Goal: Task Accomplishment & Management: Complete application form

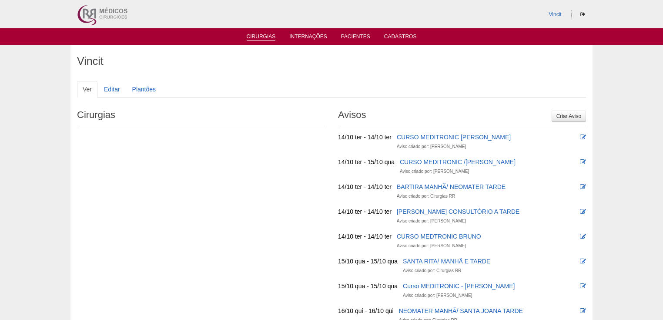
click at [266, 35] on link "Cirurgias" at bounding box center [261, 37] width 29 height 7
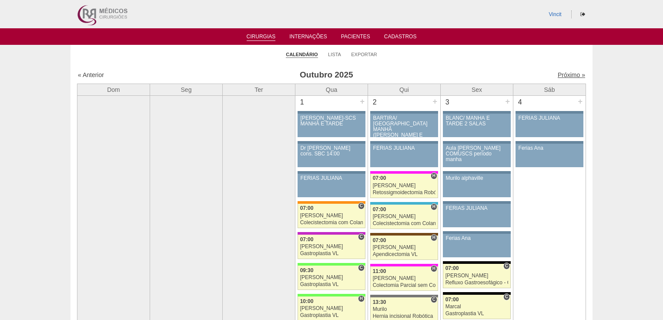
click at [558, 74] on link "Próximo »" at bounding box center [571, 74] width 27 height 7
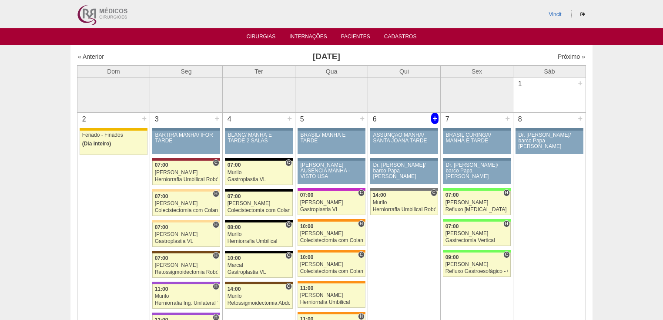
click at [435, 119] on div "+" at bounding box center [434, 118] width 7 height 11
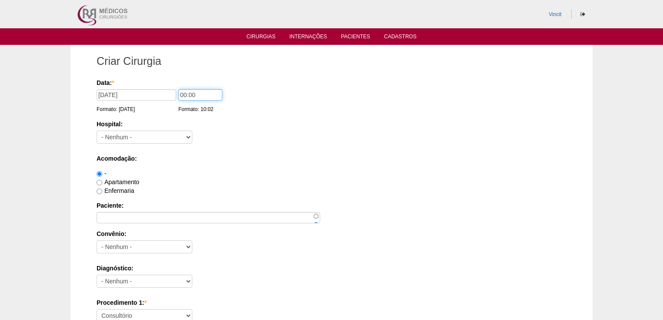
click at [186, 94] on input "00:00" at bounding box center [200, 94] width 44 height 11
type input "07:00"
click at [186, 138] on select "- Nenhum - 9 de Julho Albert Einstein Alvorada América Assunção Bartira Benefic…" at bounding box center [145, 137] width 96 height 13
select select "30"
click at [97, 131] on select "- Nenhum - 9 de Julho Albert Einstein Alvorada América Assunção Bartira Benefic…" at bounding box center [145, 137] width 96 height 13
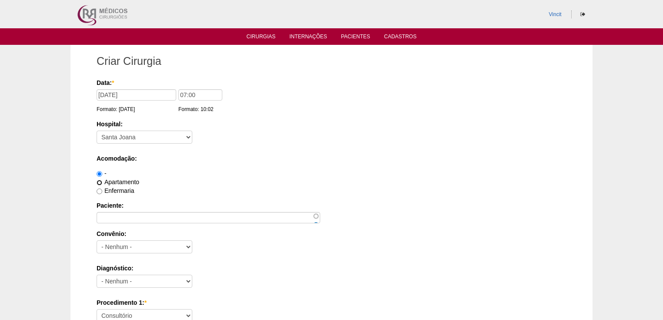
click at [101, 182] on input "Apartamento" at bounding box center [100, 183] width 6 height 6
radio input "true"
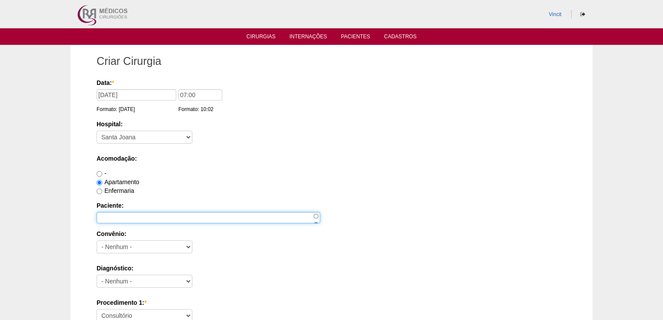
click at [105, 215] on input "Paciente:" at bounding box center [209, 217] width 224 height 11
type input "f"
type input "[PERSON_NAME] MARANGONI"
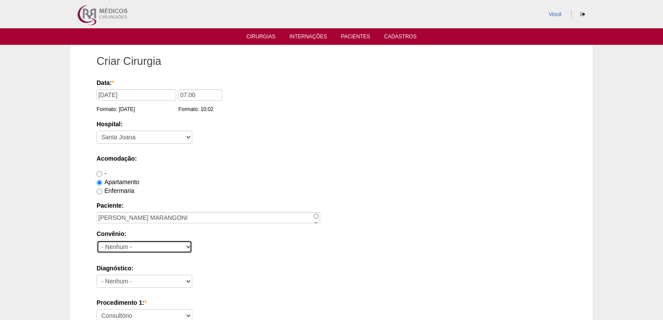
click at [122, 244] on select "- Nenhum - Abet Afresp Allianz Amil Blue Life Caasp Cabesp Caixa de Pensões Car…" at bounding box center [145, 246] width 96 height 13
select select "25"
click at [97, 240] on select "- Nenhum - Abet Afresp Allianz Amil Blue Life Caasp Cabesp Caixa de Pensões Car…" at bounding box center [145, 246] width 96 height 13
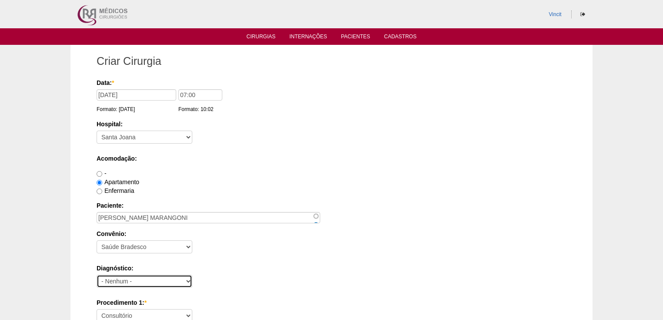
click at [120, 280] on select "- Nenhum - Abdome Agudo Abscesso Hepático Abscesso Perianal Abscesso Peritoneal…" at bounding box center [145, 281] width 96 height 13
select select "3897"
click at [97, 275] on select "- Nenhum - Abdome Agudo Abscesso Hepático Abscesso Perianal Abscesso Peritoneal…" at bounding box center [145, 281] width 96 height 13
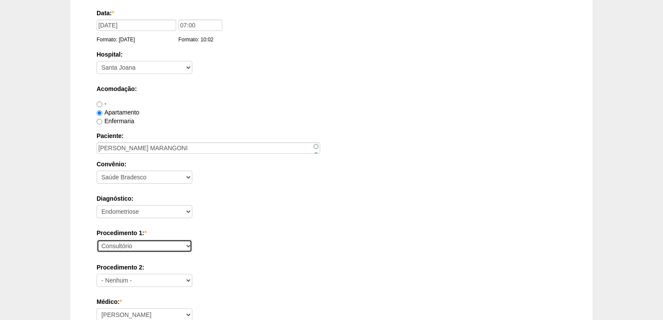
click at [116, 250] on select "Consultório Abscesso Hepático - Drenagem Abscesso perianal Amputação Abdômino P…" at bounding box center [145, 245] width 96 height 13
select select "31203"
click at [97, 239] on select "Consultório Abscesso Hepático - Drenagem Abscesso perianal Amputação Abdômino P…" at bounding box center [145, 245] width 96 height 13
click at [122, 310] on select "Ana Paula Bruno Felipe Rossi Geraldo Igor Benevides Isabella Juliana Luiz Guilh…" at bounding box center [145, 314] width 96 height 13
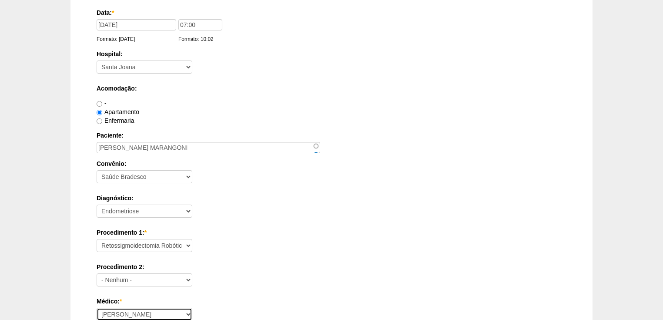
select select "22"
click at [97, 308] on select "Ana Paula Bruno Felipe Rossi Geraldo Igor Benevides Isabella Juliana Luiz Guilh…" at bounding box center [145, 314] width 96 height 13
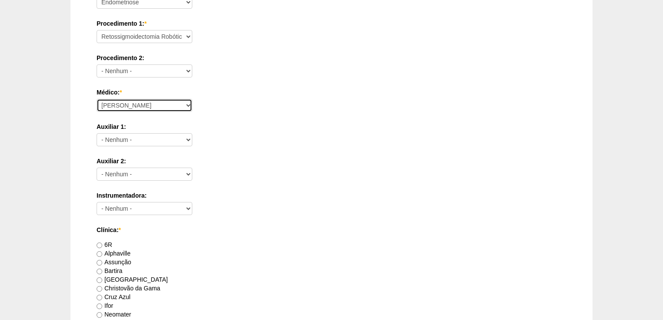
scroll to position [349, 0]
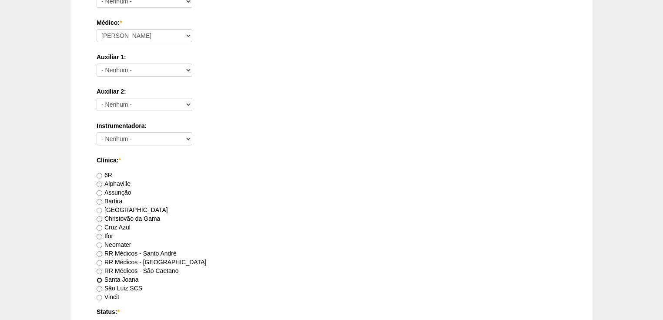
click at [99, 277] on input "Santa Joana" at bounding box center [100, 280] width 6 height 6
radio input "true"
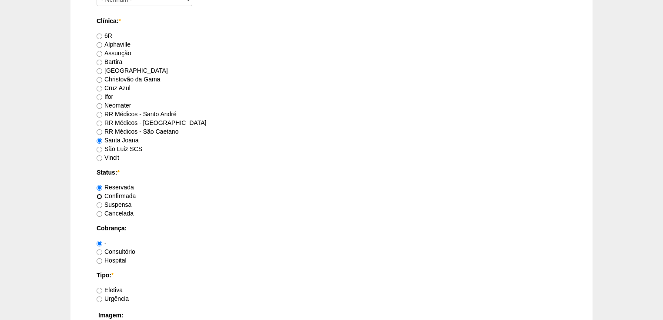
click at [100, 195] on input "Confirmada" at bounding box center [100, 197] width 6 height 6
radio input "true"
click at [97, 251] on input "Consultório" at bounding box center [100, 252] width 6 height 6
radio input "true"
click at [98, 288] on input "Eletiva" at bounding box center [100, 291] width 6 height 6
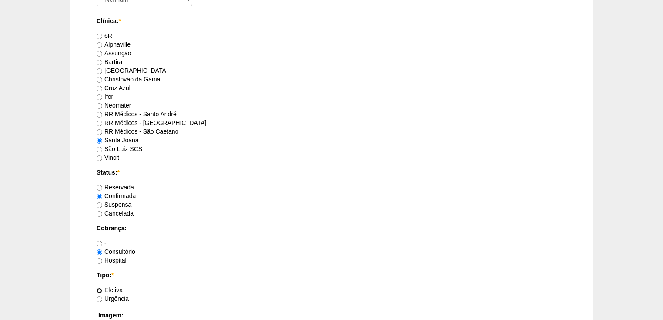
radio input "true"
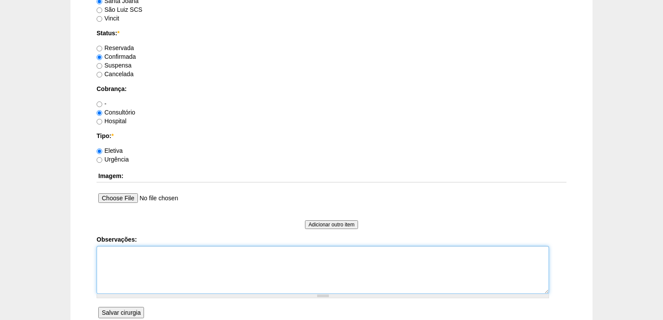
click at [112, 259] on textarea "Observações:" at bounding box center [323, 270] width 453 height 48
type textarea "b"
type textarea "v"
type textarea "Vincit - Faturada Hospital Dr Fabio - Sego - Faturada Dr Luiz Guilherme vai faz…"
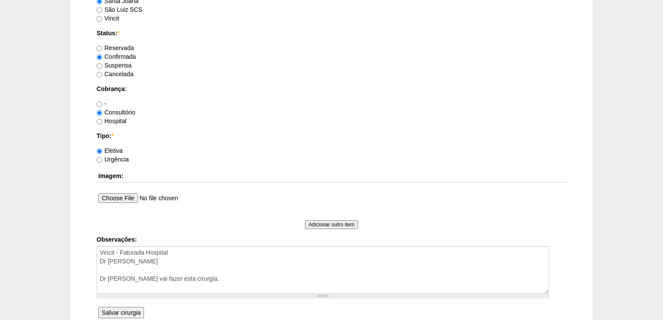
click at [129, 310] on input "Salvar cirurgia" at bounding box center [121, 312] width 46 height 11
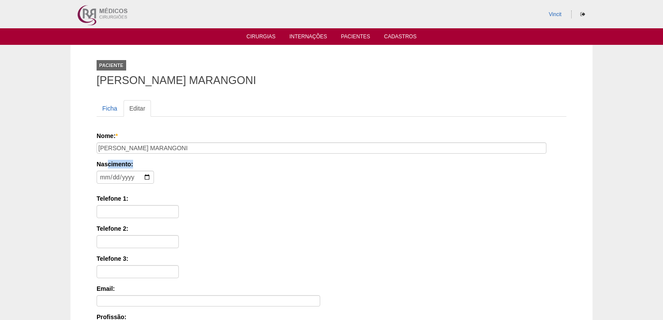
drag, startPoint x: 109, startPoint y: 167, endPoint x: 109, endPoint y: 174, distance: 7.0
click at [109, 174] on div "Nome: * FRANCISLAINE PIZZI MARANGONI Nascimento: Formato: 2025-10-13 Telefone 1…" at bounding box center [332, 278] width 470 height 294
click at [105, 177] on input "date" at bounding box center [125, 177] width 57 height 13
type input "1977-08-12"
click at [113, 214] on input "Telefone 1:" at bounding box center [138, 211] width 82 height 13
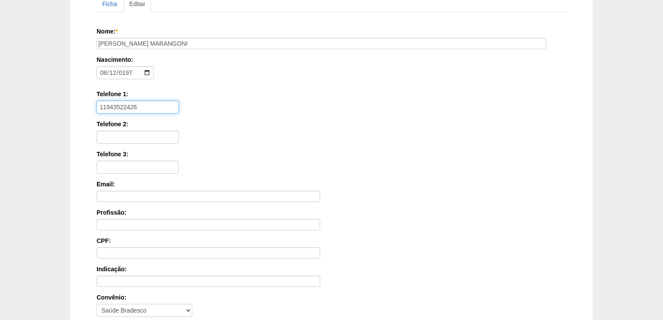
scroll to position [209, 0]
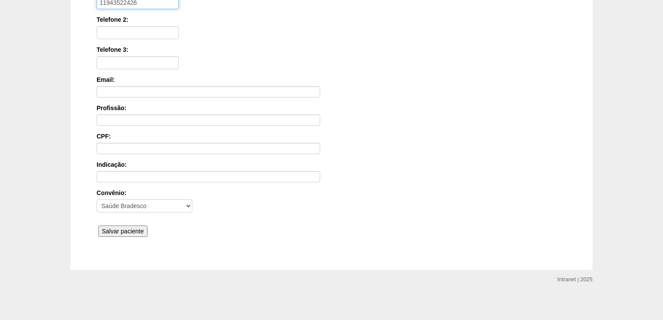
type input "11943522426"
click at [116, 228] on input "Salvar paciente" at bounding box center [122, 230] width 49 height 11
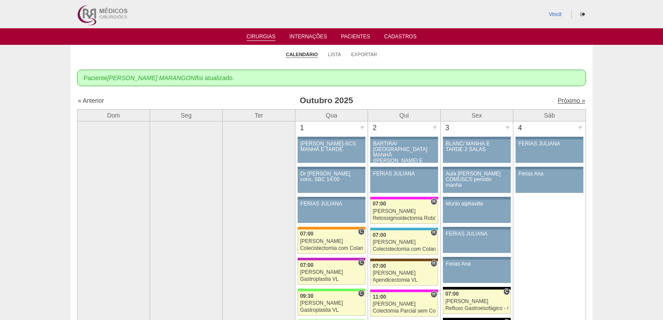
click at [564, 101] on link "Próximo »" at bounding box center [571, 100] width 27 height 7
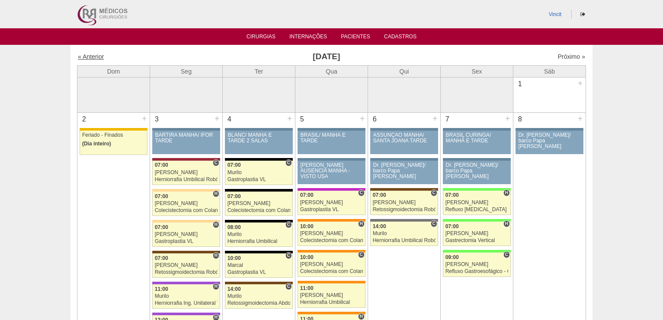
click at [85, 56] on link "« Anterior" at bounding box center [91, 56] width 26 height 7
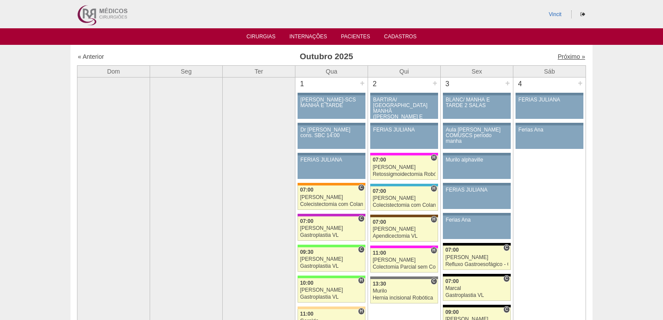
click at [568, 57] on link "Próximo »" at bounding box center [571, 56] width 27 height 7
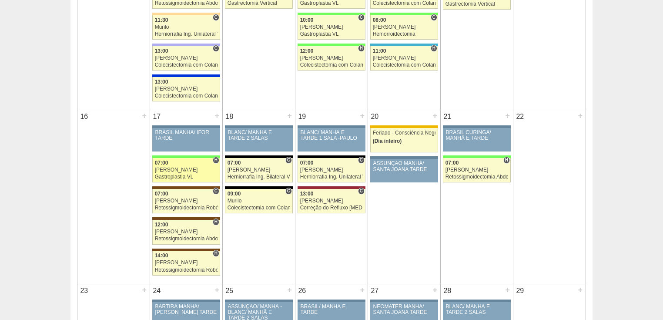
scroll to position [697, 0]
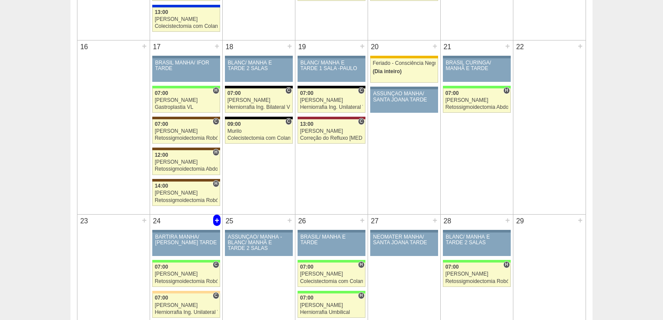
click at [216, 219] on div "+" at bounding box center [216, 220] width 7 height 11
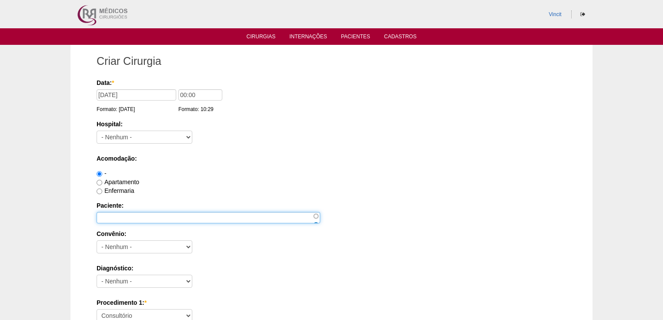
click at [115, 215] on input "Paciente:" at bounding box center [209, 217] width 224 height 11
paste input "[PERSON_NAME]"
type input "[PERSON_NAME]"
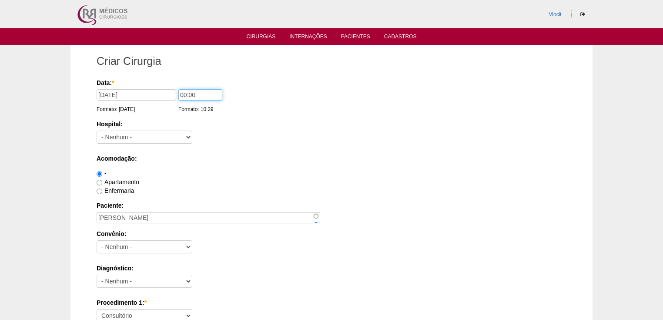
click at [186, 94] on input "00:00" at bounding box center [200, 94] width 44 height 11
type input "07:00"
click at [172, 138] on select "- Nenhum - 9 de Julho Albert Einstein Alvorada América Assunção Bartira Benefic…" at bounding box center [145, 137] width 96 height 13
select select "30"
click at [97, 131] on select "- Nenhum - 9 de Julho Albert Einstein Alvorada América Assunção Bartira Benefic…" at bounding box center [145, 137] width 96 height 13
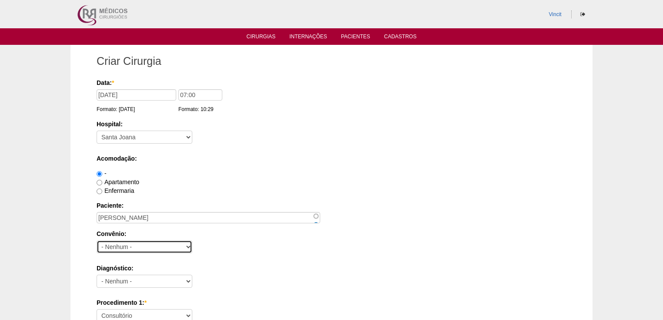
click at [138, 242] on select "- Nenhum - Abet Afresp Allianz Amil Blue Life Caasp Cabesp Caixa de Pensões Car…" at bounding box center [145, 246] width 96 height 13
select select "26"
click at [97, 240] on select "- Nenhum - Abet Afresp Allianz Amil Blue Life Caasp Cabesp Caixa de Pensões Car…" at bounding box center [145, 246] width 96 height 13
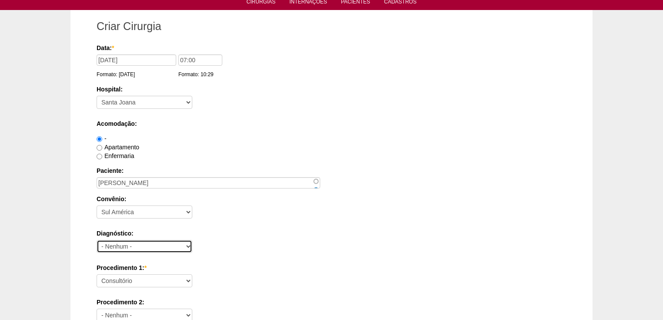
click at [126, 250] on select "- Nenhum - Abdome Agudo Abscesso Hepático Abscesso Perianal Abscesso Peritoneal…" at bounding box center [145, 246] width 96 height 13
select select "3897"
click at [97, 240] on select "- Nenhum - Abdome Agudo Abscesso Hepático Abscesso Perianal Abscesso Peritoneal…" at bounding box center [145, 246] width 96 height 13
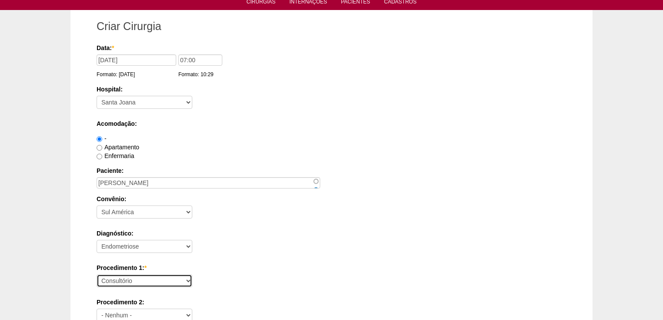
click at [127, 279] on select "Consultório Abscesso Hepático - Drenagem Abscesso perianal Amputação Abdômino P…" at bounding box center [145, 280] width 96 height 13
select select "31203"
click at [97, 274] on select "Consultório Abscesso Hepático - Drenagem Abscesso perianal Amputação Abdômino P…" at bounding box center [145, 280] width 96 height 13
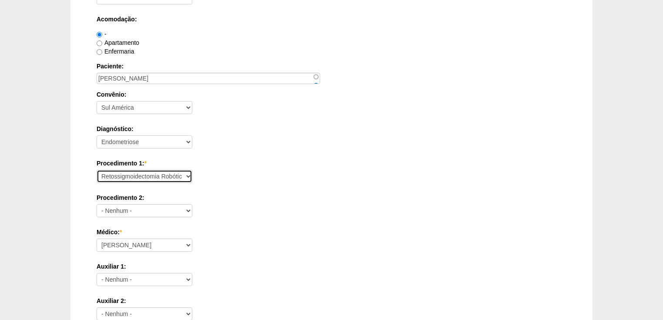
scroll to position [209, 0]
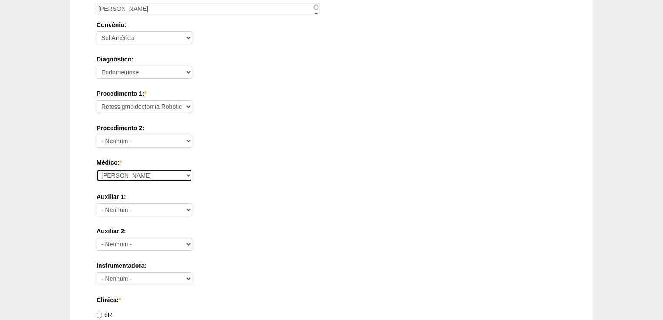
click at [124, 175] on select "Ana Paula Bruno Felipe Rossi Geraldo Igor Benevides Isabella Juliana Luiz Guilh…" at bounding box center [145, 175] width 96 height 13
select select "22"
click at [97, 169] on select "Ana Paula Bruno Felipe Rossi Geraldo Igor Benevides Isabella Juliana Luiz Guilh…" at bounding box center [145, 175] width 96 height 13
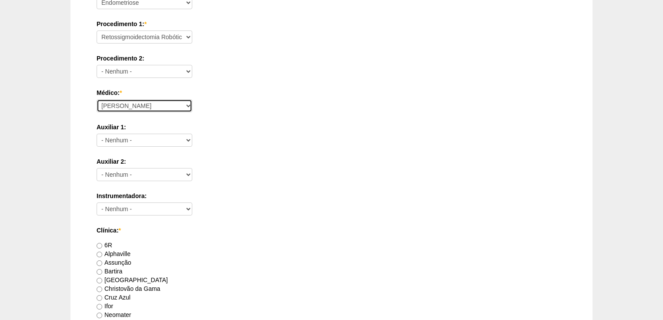
scroll to position [418, 0]
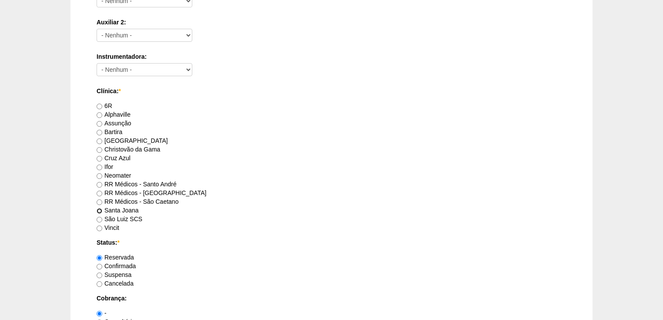
click at [98, 208] on input "Santa Joana" at bounding box center [100, 211] width 6 height 6
radio input "true"
click at [100, 265] on input "Confirmada" at bounding box center [100, 267] width 6 height 6
radio input "true"
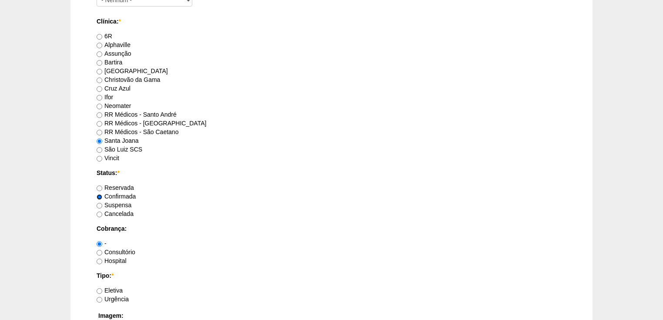
scroll to position [522, 0]
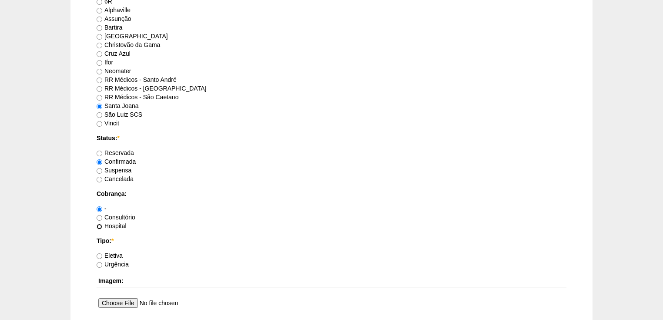
click at [99, 226] on input "Hospital" at bounding box center [100, 227] width 6 height 6
radio input "true"
click at [102, 255] on input "Eletiva" at bounding box center [100, 256] width 6 height 6
radio input "true"
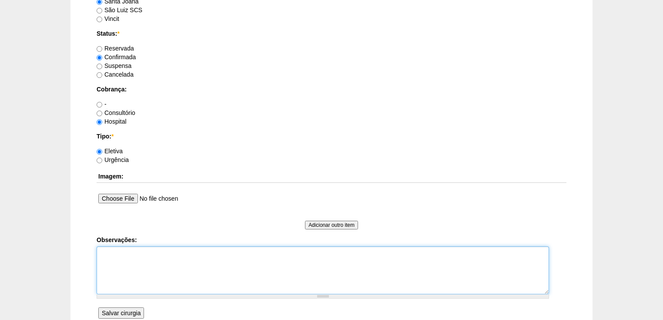
click at [122, 252] on textarea "Observações:" at bounding box center [323, 270] width 453 height 48
type textarea "Vincit - Faturada Hospital Dr Ortiz - Faturada"
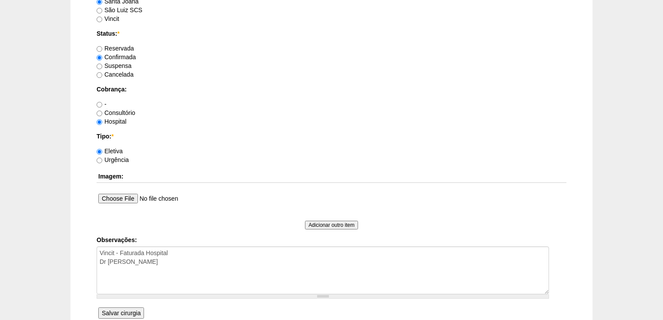
click at [124, 313] on input "Salvar cirurgia" at bounding box center [121, 312] width 46 height 11
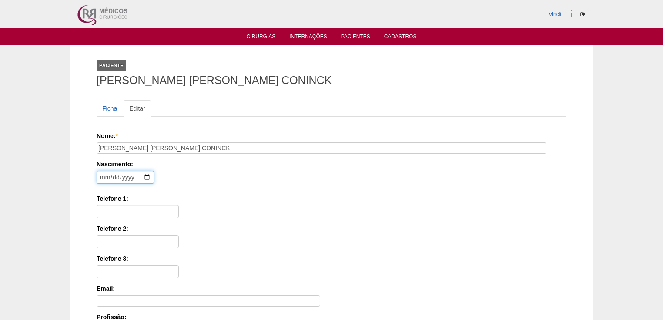
click at [100, 178] on input "date" at bounding box center [125, 177] width 57 height 13
type input "1983-08-15"
click at [103, 209] on input "Telefone 1:" at bounding box center [138, 211] width 82 height 13
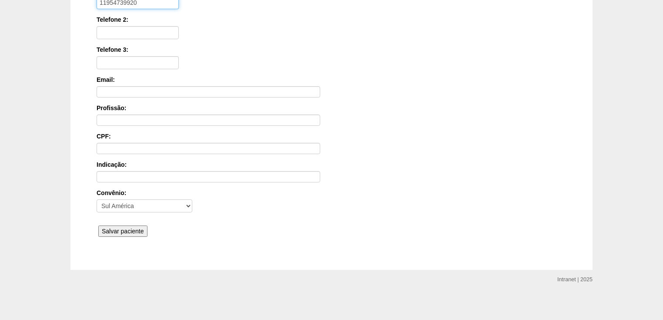
scroll to position [209, 0]
type input "11954739920"
click at [107, 225] on input "Salvar paciente" at bounding box center [122, 230] width 49 height 11
